Goal: Information Seeking & Learning: Learn about a topic

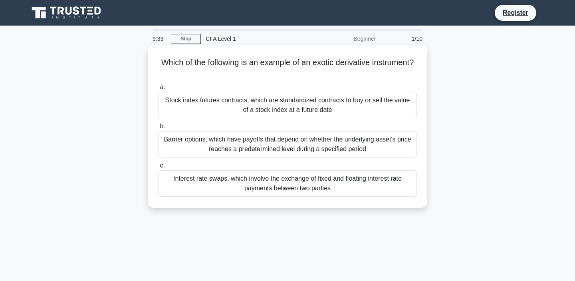
click at [249, 150] on div "Barrier options, which have payoffs that depend on whether the underlying asset…" at bounding box center [287, 144] width 259 height 26
click at [158, 129] on input "b. Barrier options, which have payoffs that depend on whether the underlying as…" at bounding box center [158, 126] width 0 height 5
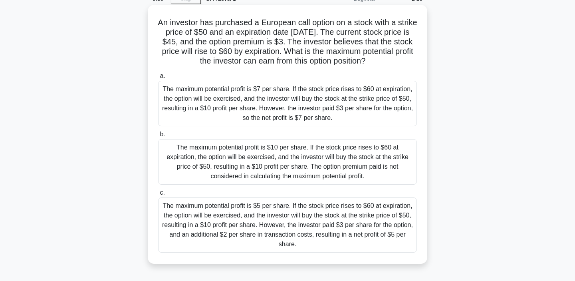
scroll to position [39, 0]
click at [204, 156] on div "The maximum potential profit is $10 per share. If the stock price rises to $60 …" at bounding box center [287, 163] width 259 height 46
click at [158, 138] on input "b. The maximum potential profit is $10 per share. If the stock price rises to $…" at bounding box center [158, 135] width 0 height 5
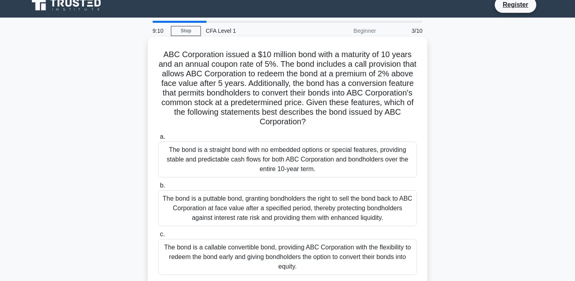
scroll to position [14, 0]
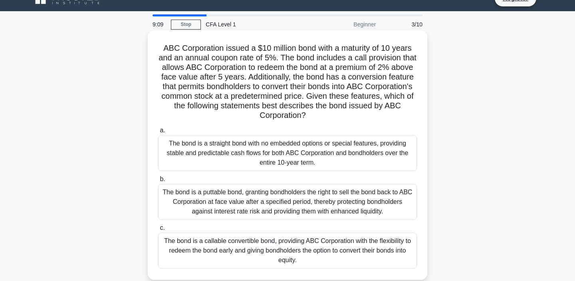
click at [205, 195] on div "The bond is a puttable bond, granting bondholders the right to sell the bond ba…" at bounding box center [287, 202] width 259 height 36
click at [158, 182] on input "b. The bond is a puttable bond, granting bondholders the right to sell the bond…" at bounding box center [158, 179] width 0 height 5
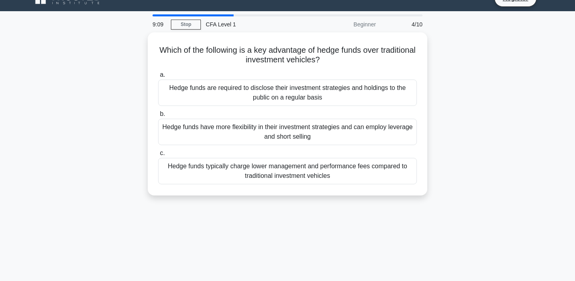
scroll to position [0, 0]
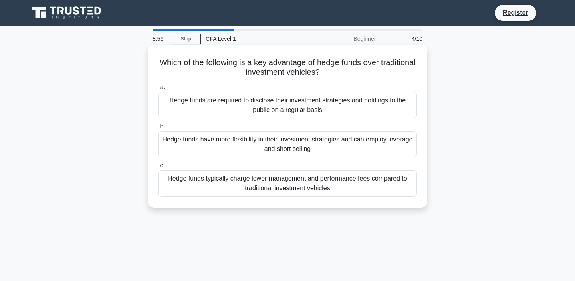
click at [200, 153] on div "Hedge funds have more flexibility in their investment strategies and can employ…" at bounding box center [287, 144] width 259 height 26
click at [158, 129] on input "b. Hedge funds have more flexibility in their investment strategies and can emp…" at bounding box center [158, 126] width 0 height 5
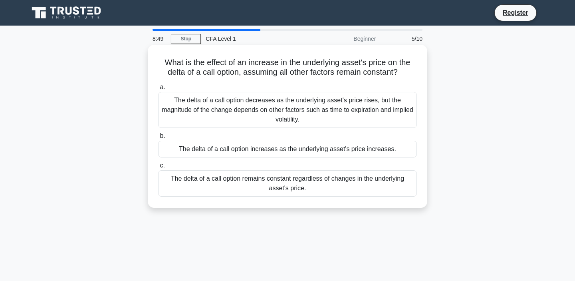
click at [228, 116] on div "The delta of a call option decreases as the underlying asset's price rises, but…" at bounding box center [287, 110] width 259 height 36
click at [158, 90] on input "a. The delta of a call option decreases as the underlying asset's price rises, …" at bounding box center [158, 87] width 0 height 5
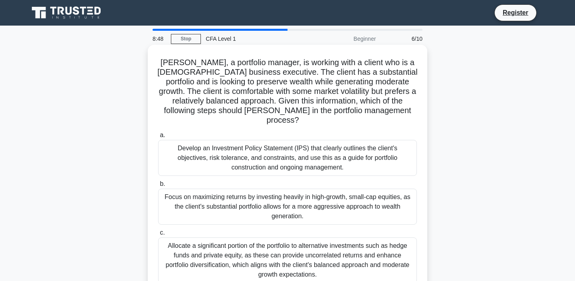
click at [236, 237] on div "Allocate a significant portion of the portfolio to alternative investments such…" at bounding box center [287, 260] width 259 height 46
click at [158, 235] on input "c. Allocate a significant portion of the portfolio to alternative investments s…" at bounding box center [158, 232] width 0 height 5
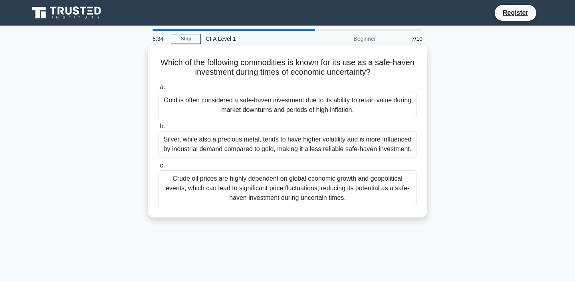
click at [270, 101] on div "Gold is often considered a safe-haven investment due to its ability to retain v…" at bounding box center [287, 105] width 259 height 26
click at [158, 90] on input "a. Gold is often considered a safe-haven investment due to its ability to retai…" at bounding box center [158, 87] width 0 height 5
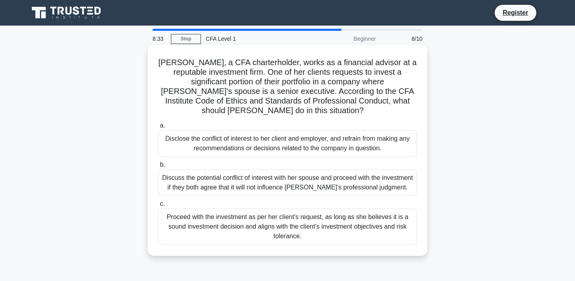
click at [245, 175] on div "Discuss the potential conflict of interest with her spouse and proceed with the…" at bounding box center [287, 182] width 259 height 26
click at [158, 167] on input "b. Discuss the potential conflict of interest with her spouse and proceed with …" at bounding box center [158, 164] width 0 height 5
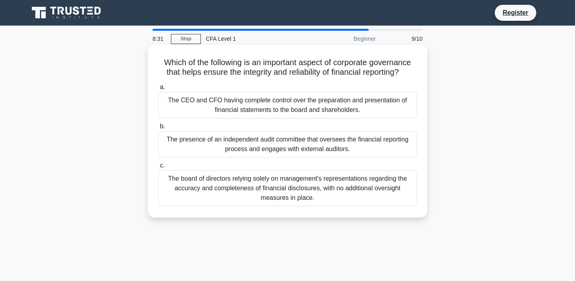
click at [260, 187] on div "The board of directors relying solely on management's representations regarding…" at bounding box center [287, 188] width 259 height 36
click at [158, 168] on input "c. The board of directors relying solely on management's representations regard…" at bounding box center [158, 165] width 0 height 5
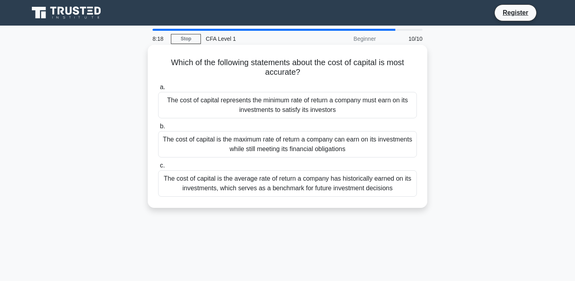
click at [288, 181] on div "The cost of capital is the average rate of return a company has historically ea…" at bounding box center [287, 183] width 259 height 26
click at [158, 168] on input "c. The cost of capital is the average rate of return a company has historically…" at bounding box center [158, 165] width 0 height 5
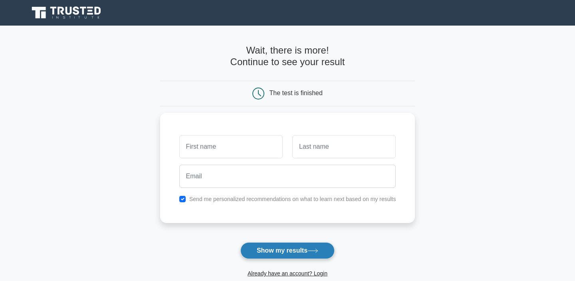
click at [255, 246] on button "Show my results" at bounding box center [287, 250] width 94 height 17
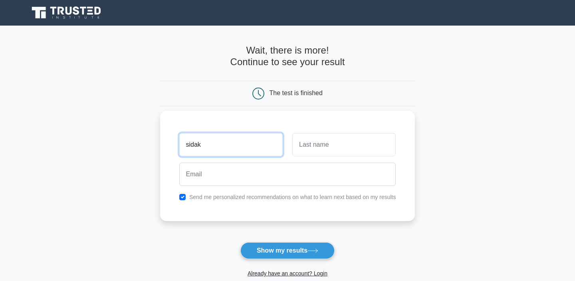
type input "sidak"
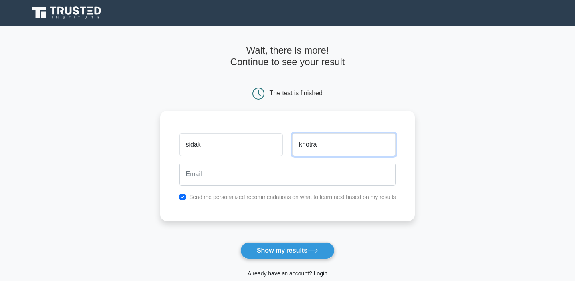
type input "khotra"
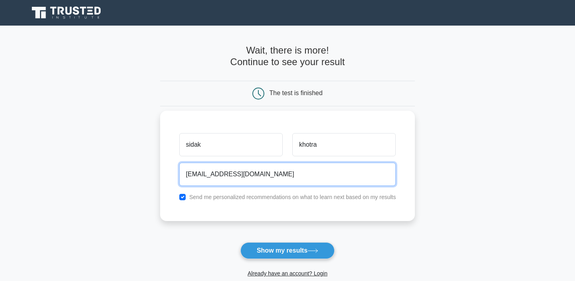
type input "khotrasidak1@gmail.com"
click at [240, 242] on button "Show my results" at bounding box center [287, 250] width 94 height 17
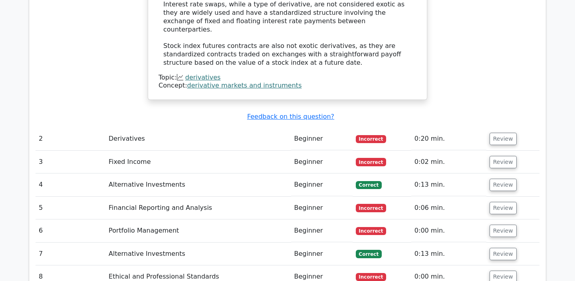
scroll to position [932, 0]
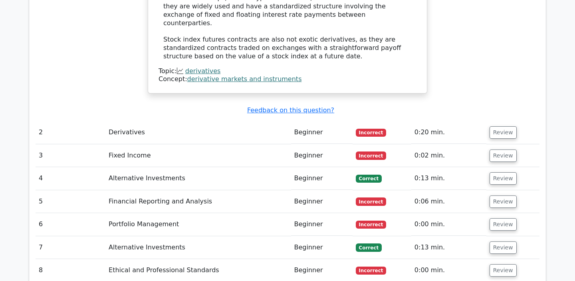
click at [356, 175] on span "Correct" at bounding box center [369, 179] width 26 height 8
click at [302, 167] on td "Beginner" at bounding box center [322, 178] width 62 height 23
click at [499, 172] on button "Review" at bounding box center [503, 178] width 27 height 12
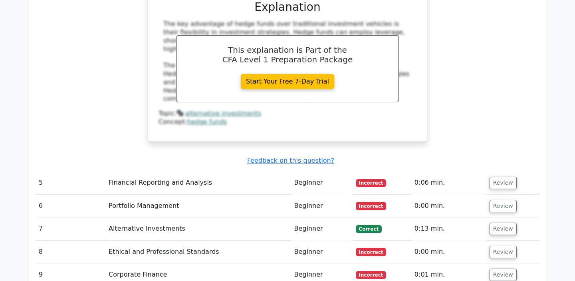
scroll to position [1302, 0]
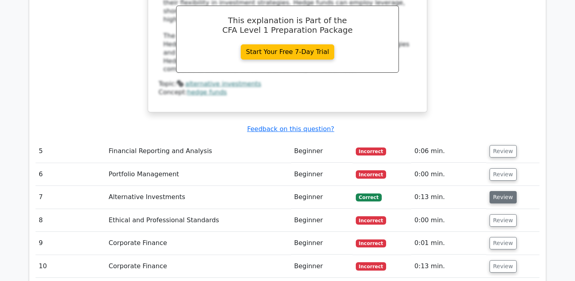
click at [492, 191] on button "Review" at bounding box center [503, 197] width 27 height 12
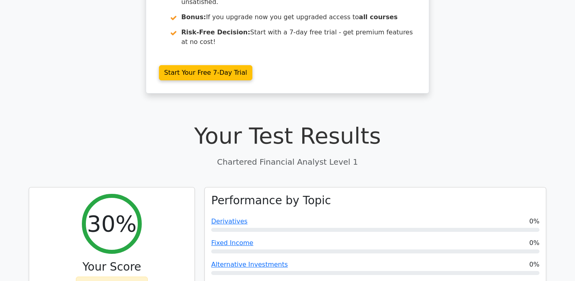
scroll to position [0, 0]
